Goal: Use online tool/utility: Use online tool/utility

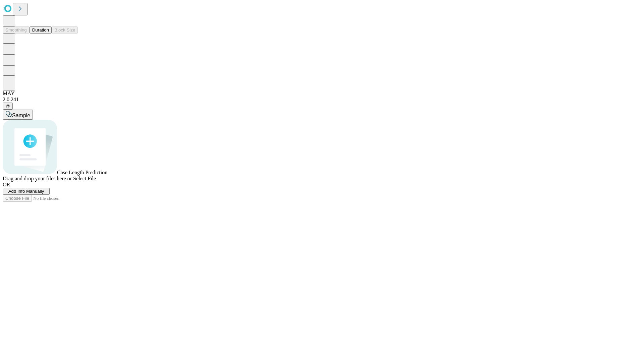
click at [49, 34] on button "Duration" at bounding box center [40, 29] width 22 height 7
click at [96, 181] on span "Select File" at bounding box center [84, 179] width 23 height 6
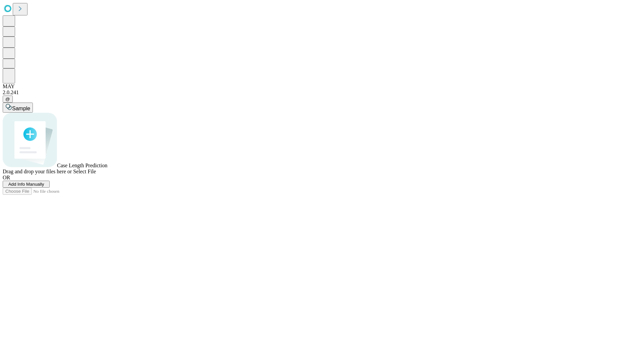
click at [96, 174] on span "Select File" at bounding box center [84, 172] width 23 height 6
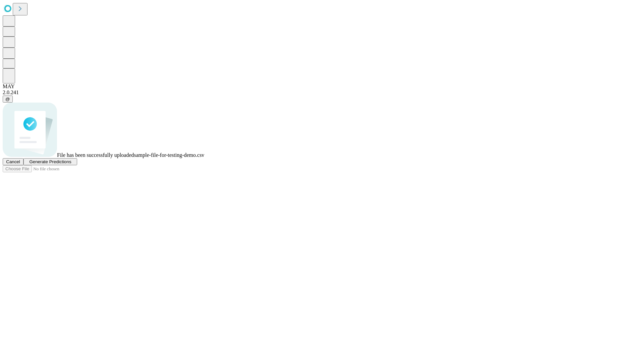
click at [71, 164] on span "Generate Predictions" at bounding box center [50, 161] width 42 height 5
